Goal: Transaction & Acquisition: Purchase product/service

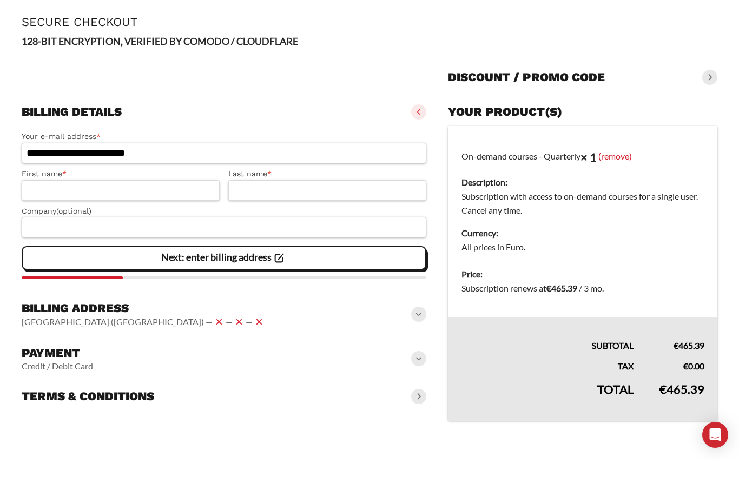
scroll to position [76, 0]
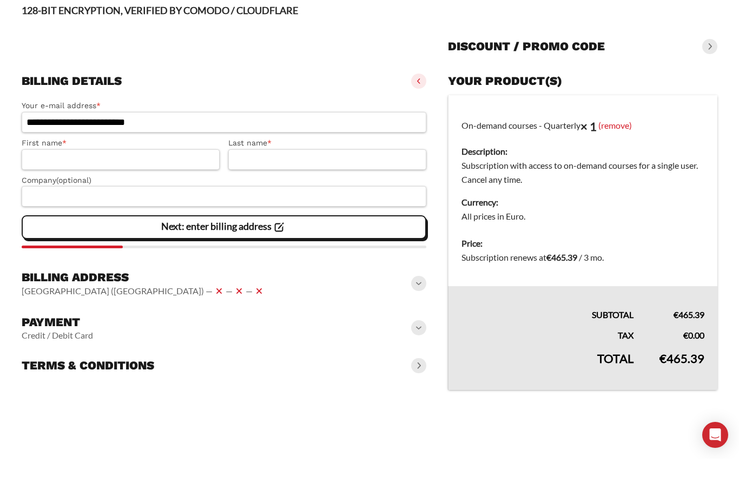
click at [419, 313] on span at bounding box center [418, 320] width 15 height 15
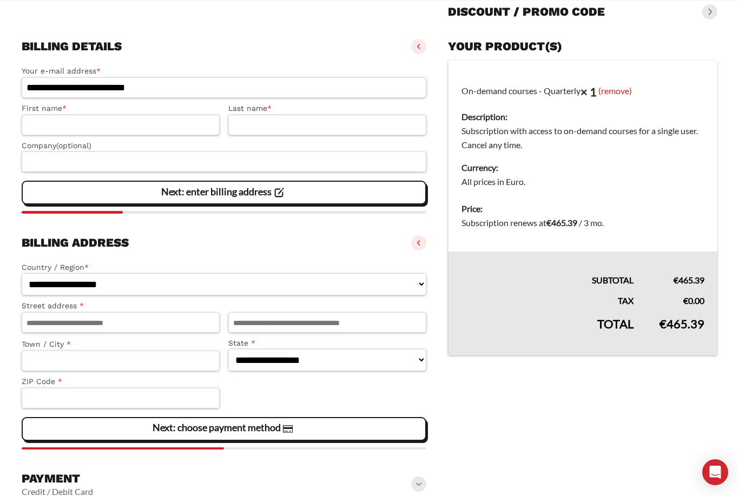
click at [417, 251] on span at bounding box center [418, 242] width 15 height 15
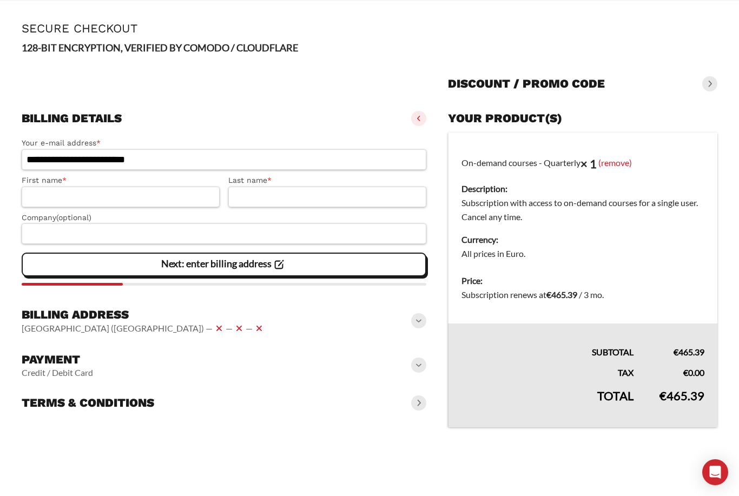
click at [422, 348] on div "Payment Credit / Debit Card" at bounding box center [224, 365] width 405 height 35
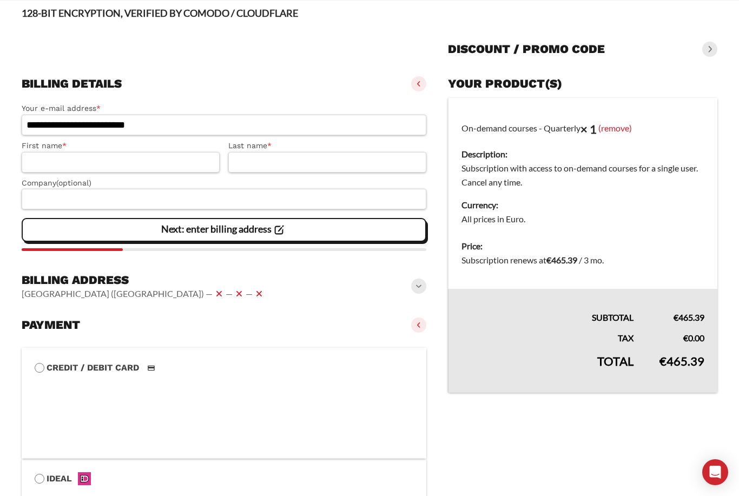
click at [420, 336] on div "Payment Credit / Debit Card" at bounding box center [224, 325] width 405 height 24
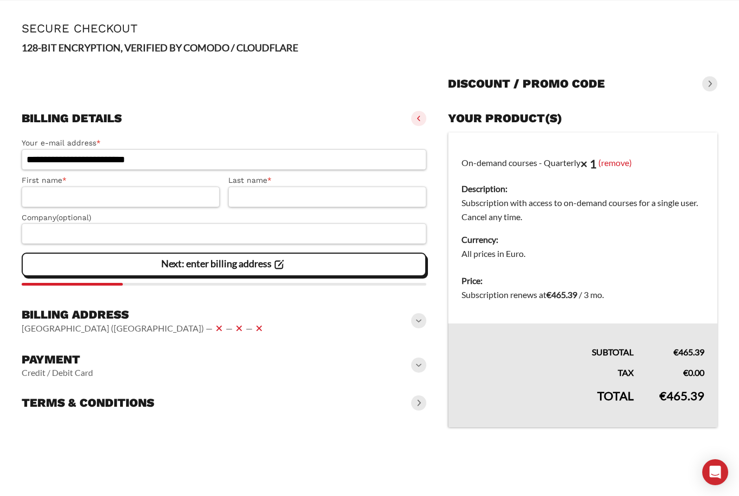
click at [423, 396] on span at bounding box center [418, 403] width 15 height 15
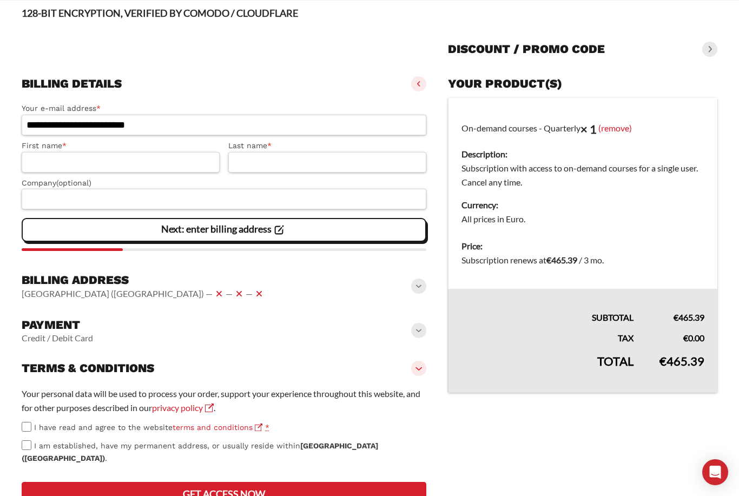
click at [419, 332] on span at bounding box center [418, 330] width 15 height 15
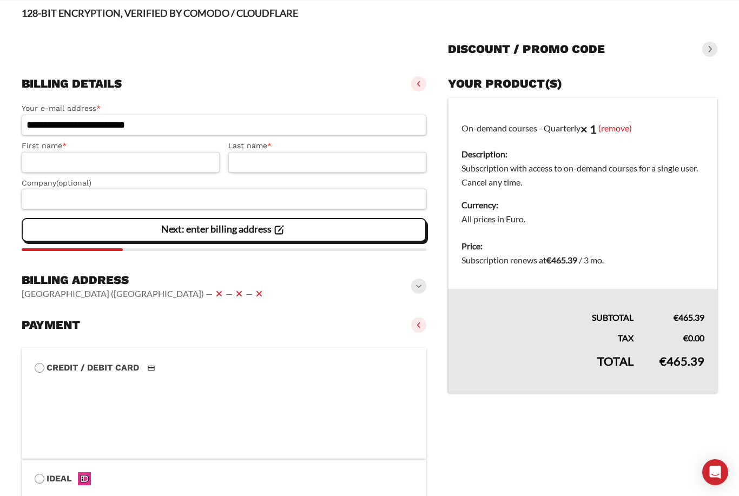
click at [420, 325] on span at bounding box center [418, 325] width 15 height 15
click at [411, 331] on div "Payment Credit / Debit Card" at bounding box center [224, 325] width 405 height 24
click at [419, 332] on span at bounding box center [418, 325] width 15 height 15
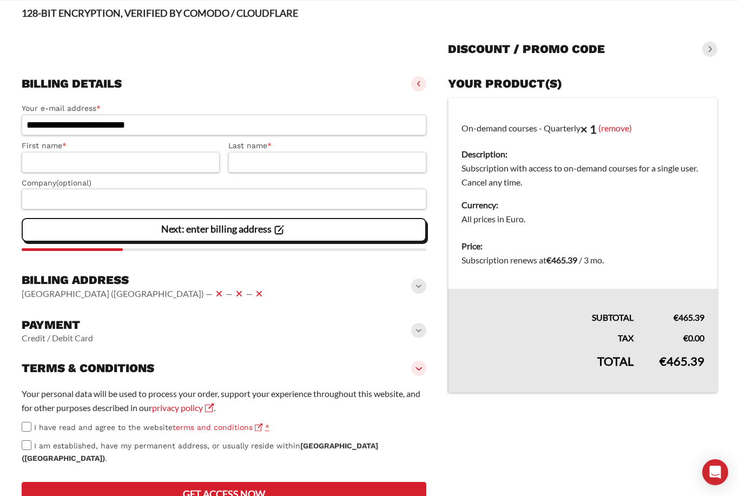
click at [419, 376] on span at bounding box center [418, 368] width 15 height 15
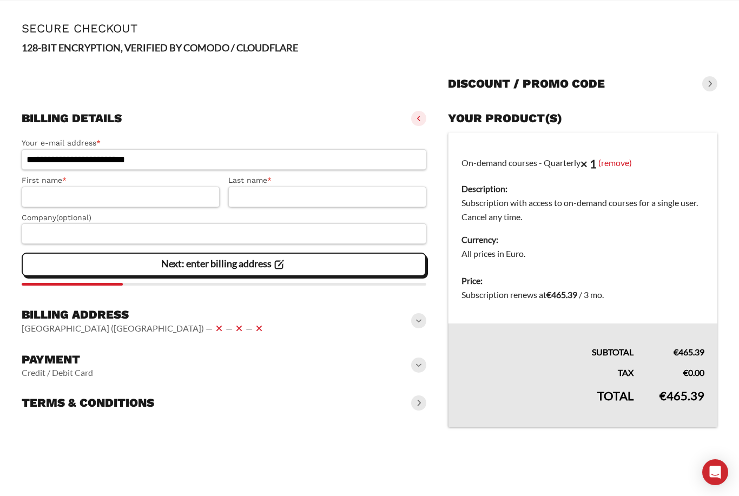
click at [418, 358] on span at bounding box center [418, 365] width 15 height 15
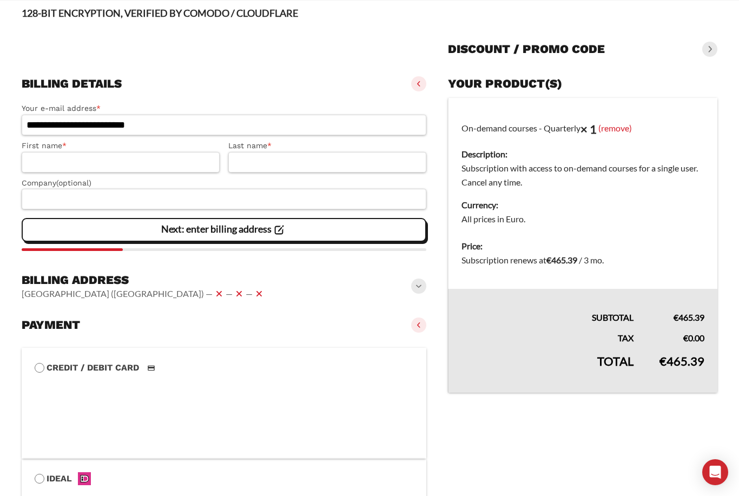
click at [416, 333] on span at bounding box center [418, 325] width 15 height 15
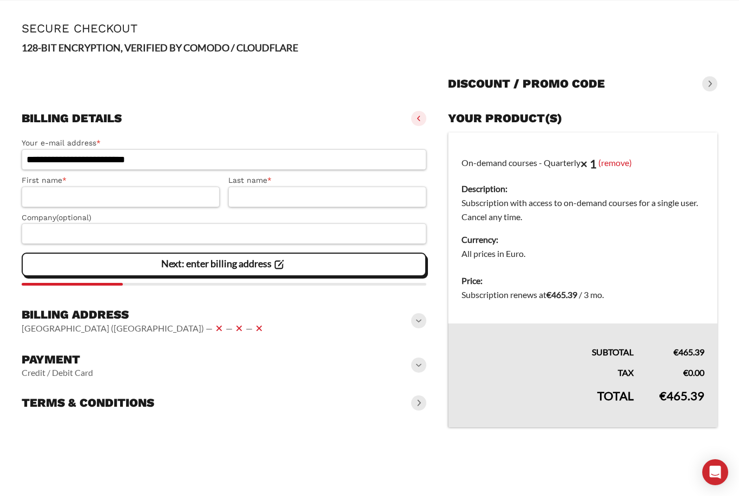
click at [418, 313] on span at bounding box center [418, 320] width 15 height 15
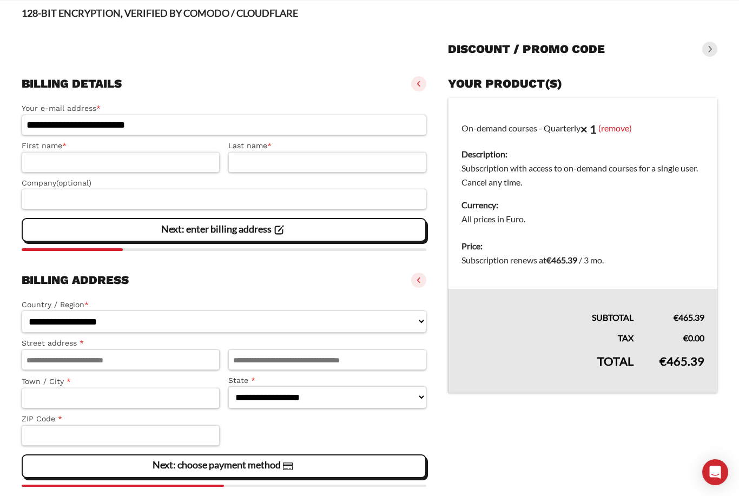
click at [417, 292] on div "Billing address [GEOGRAPHIC_DATA] ([GEOGRAPHIC_DATA]) — — —" at bounding box center [224, 280] width 405 height 24
